Goal: Check status: Check status

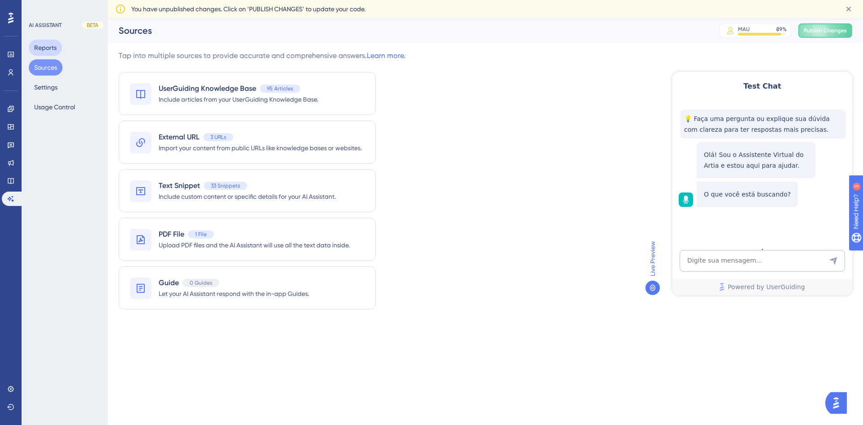
click at [45, 51] on button "Reports" at bounding box center [45, 48] width 33 height 16
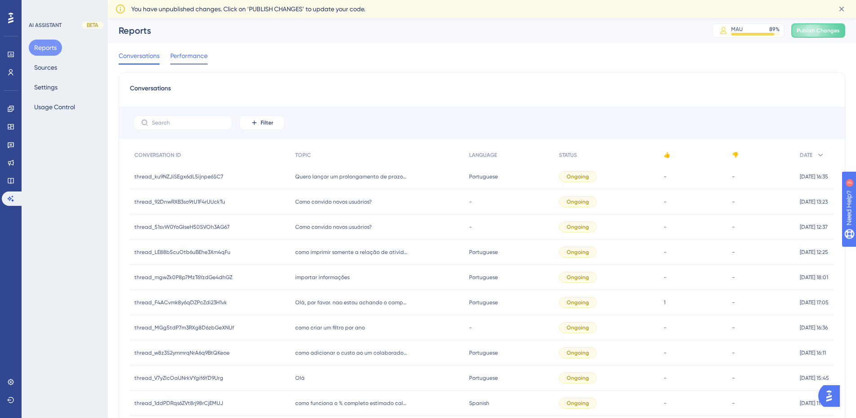
click at [188, 58] on span "Performance" at bounding box center [188, 55] width 37 height 11
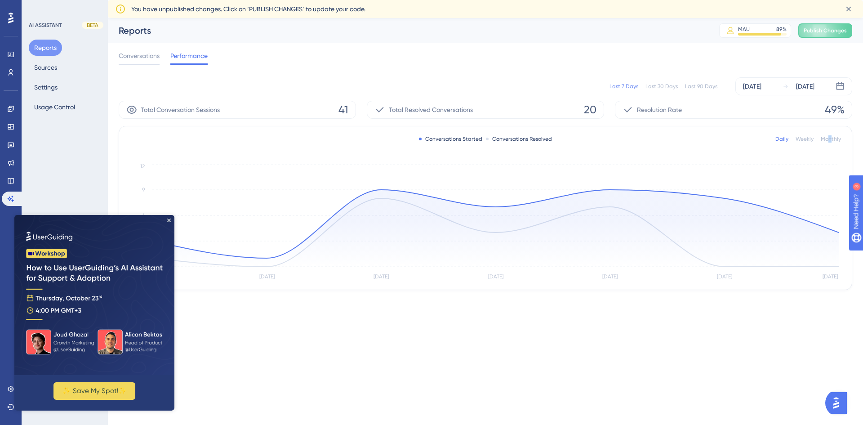
click at [830, 138] on div "Monthly" at bounding box center [830, 138] width 20 height 7
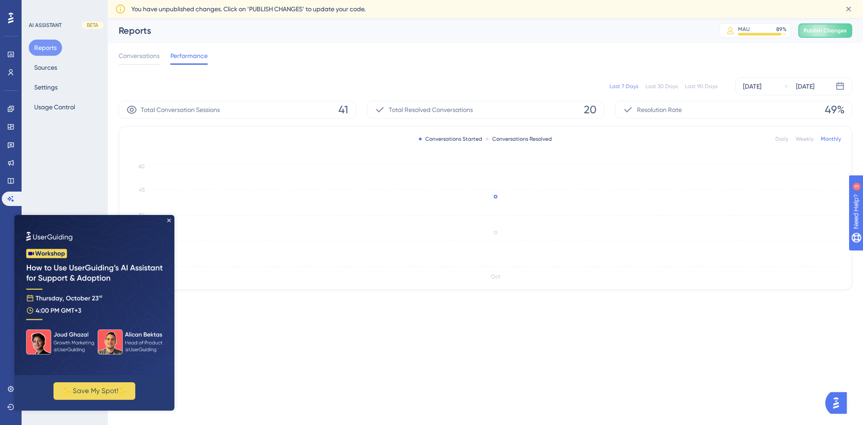
click at [697, 84] on div "Last 90 Days" at bounding box center [701, 86] width 32 height 7
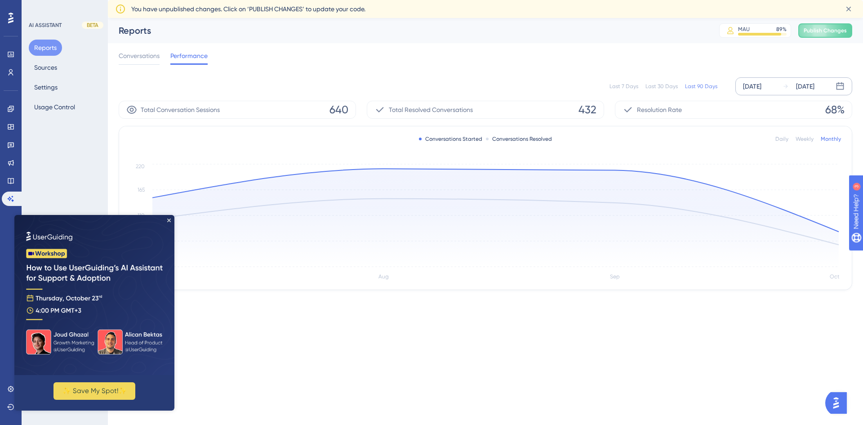
click at [839, 88] on icon at bounding box center [839, 86] width 9 height 9
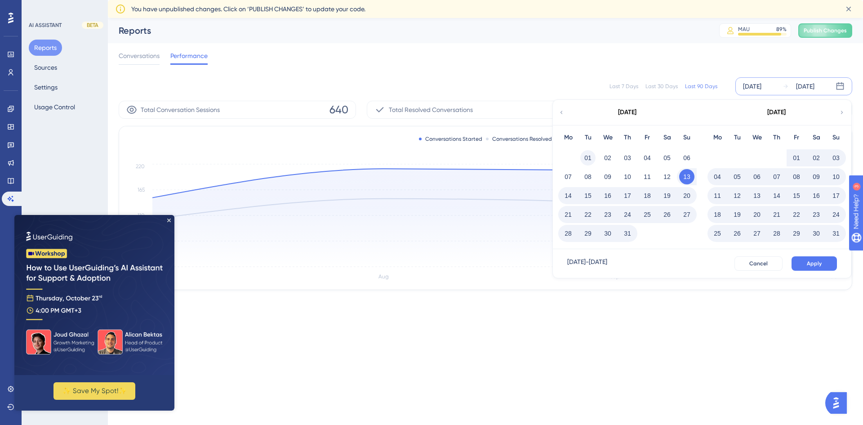
click at [587, 158] on button "01" at bounding box center [587, 157] width 15 height 15
click at [842, 113] on icon at bounding box center [841, 112] width 6 height 8
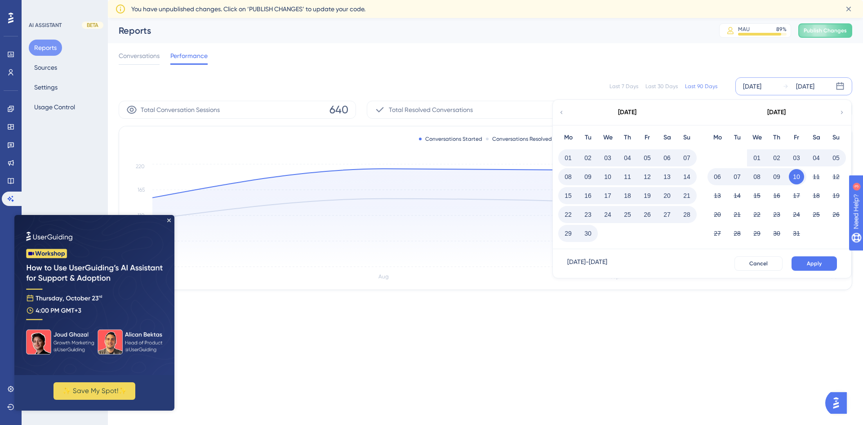
click at [584, 234] on button "30" at bounding box center [587, 233] width 15 height 15
click at [813, 265] on span "Apply" at bounding box center [813, 263] width 15 height 7
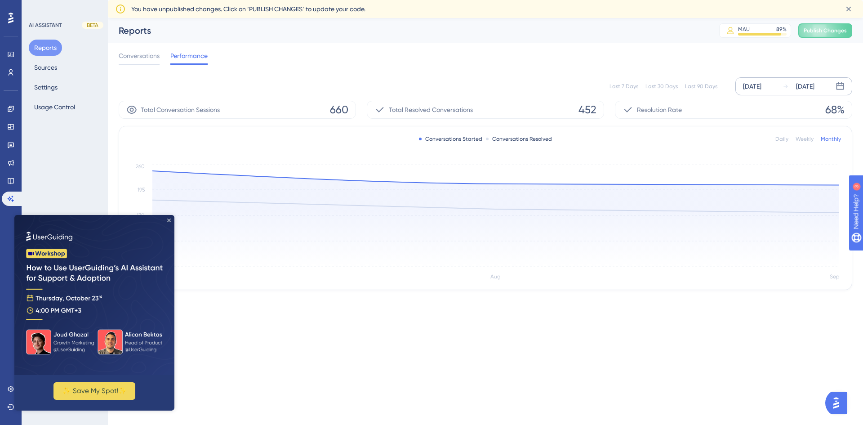
click at [168, 220] on icon "Close Preview" at bounding box center [169, 220] width 4 height 4
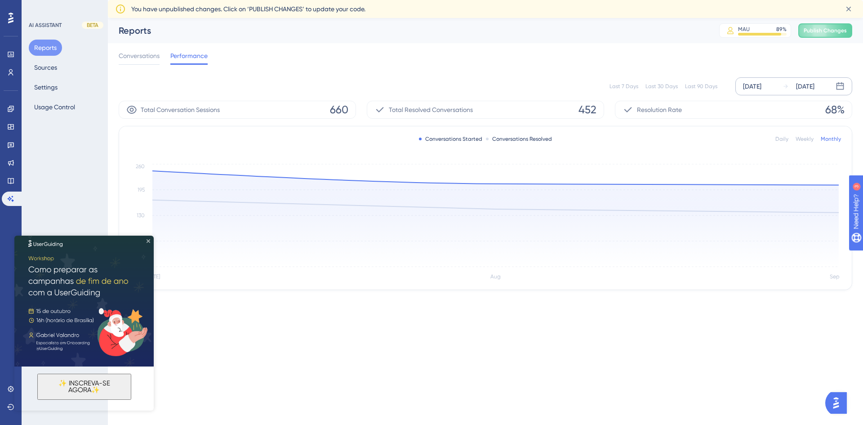
click at [148, 239] on icon "Close Preview" at bounding box center [148, 241] width 4 height 4
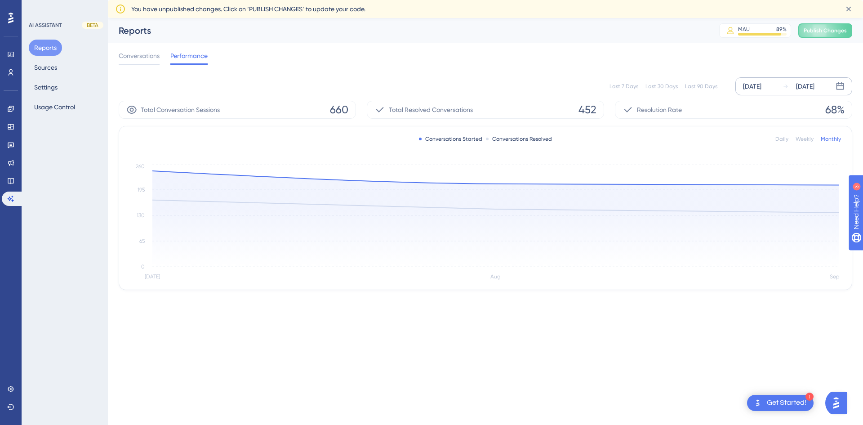
click at [761, 87] on div "[DATE]" at bounding box center [752, 86] width 18 height 11
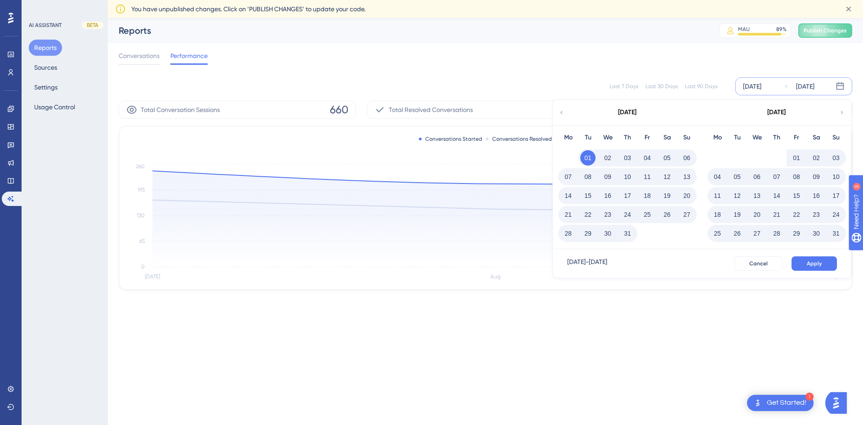
click at [561, 114] on icon at bounding box center [561, 112] width 6 height 8
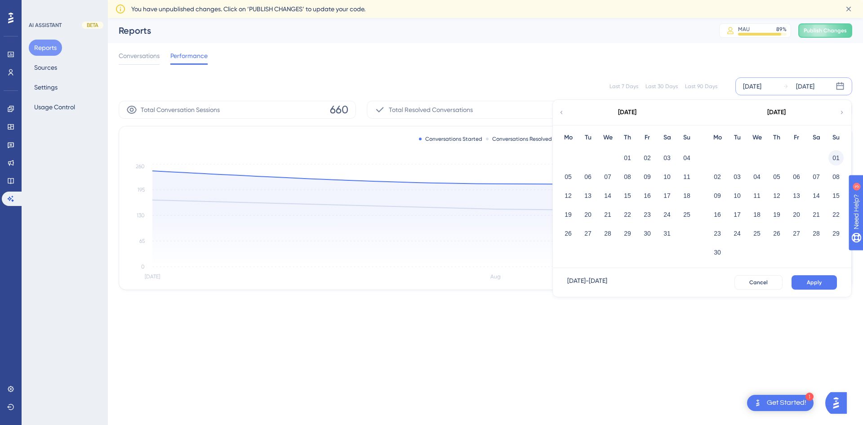
click at [835, 158] on button "01" at bounding box center [835, 157] width 15 height 15
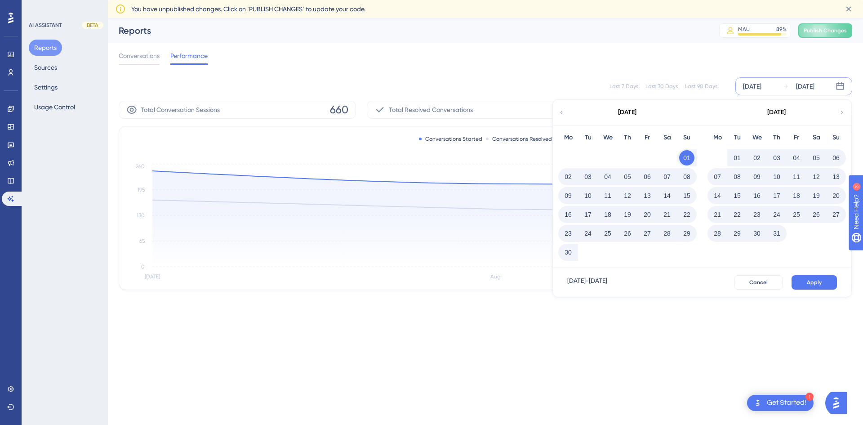
click at [838, 113] on icon at bounding box center [841, 112] width 6 height 8
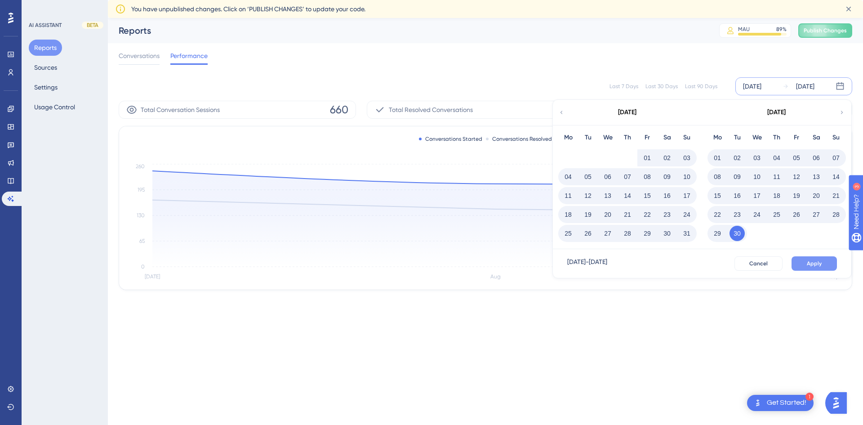
click at [812, 261] on span "Apply" at bounding box center [813, 263] width 15 height 7
